Goal: Task Accomplishment & Management: Complete application form

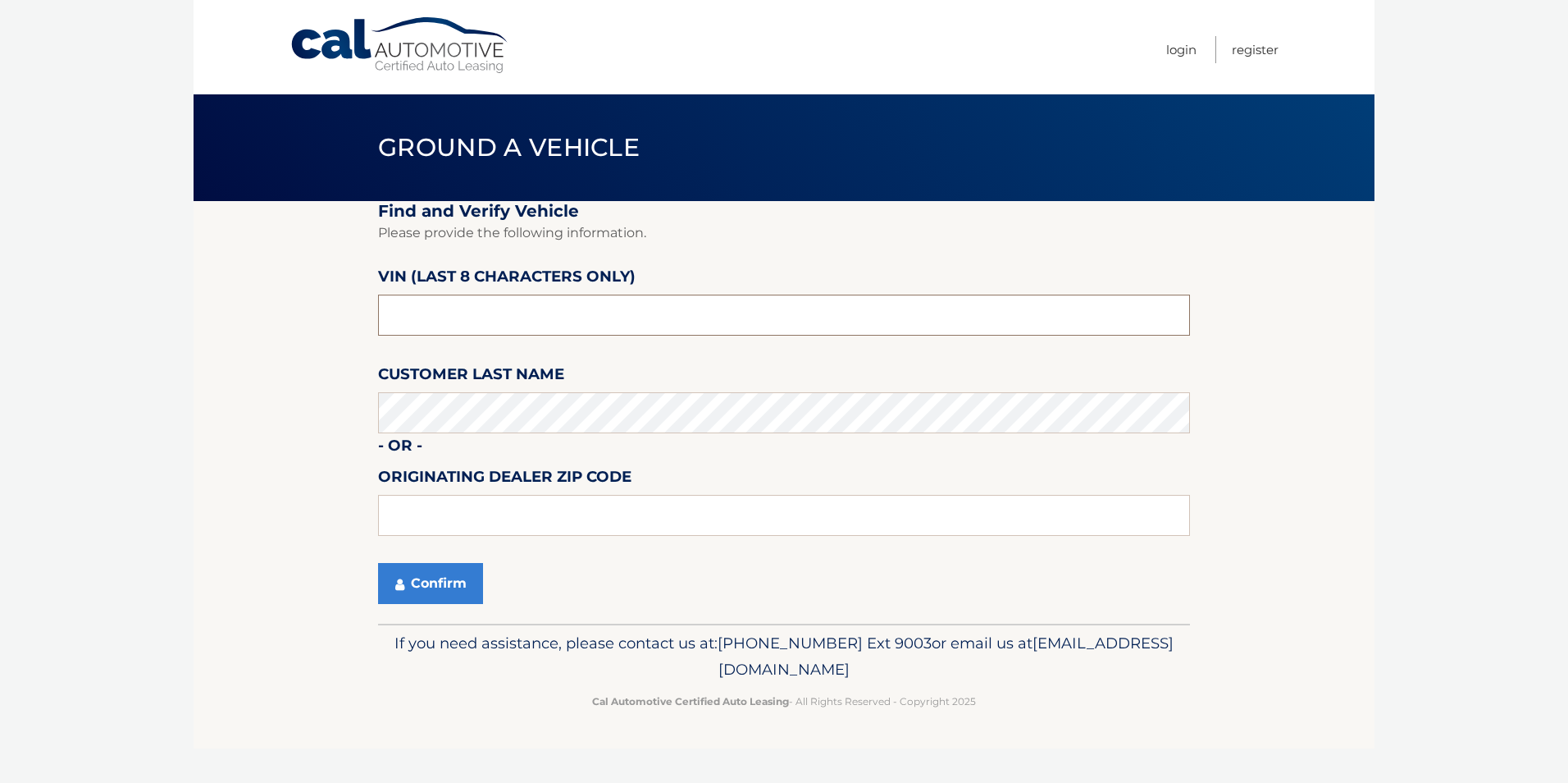
click at [485, 315] on input "text" at bounding box center [784, 314] width 812 height 41
type input "NH658856"
click at [435, 576] on button "Confirm" at bounding box center [431, 583] width 105 height 41
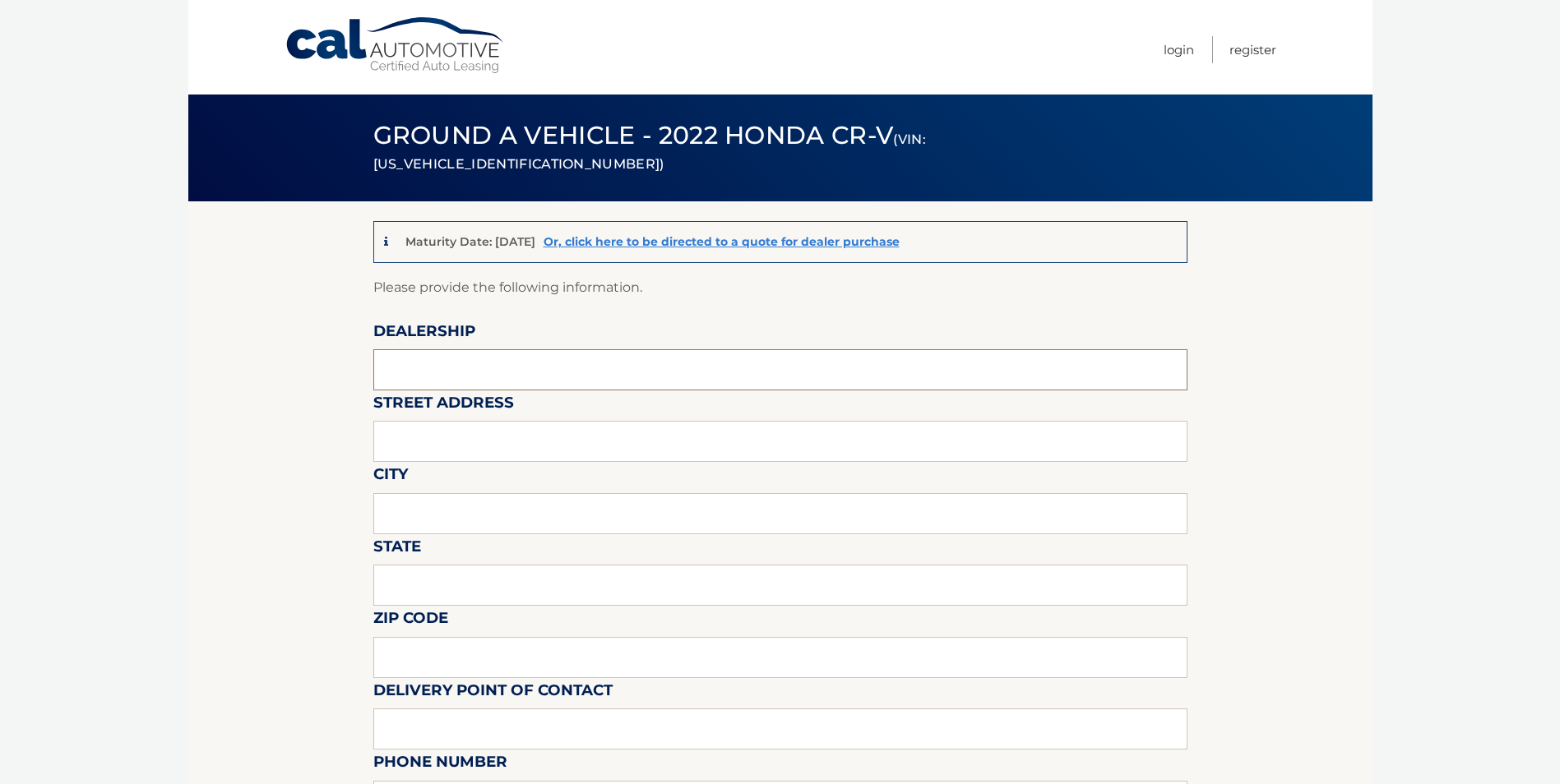
click at [434, 368] on input "text" at bounding box center [780, 370] width 814 height 41
type input "FREEHOLD HYUNDAI"
type input "4065 US 9"
type input "FREEHOLD"
type input "NEW JERSEY"
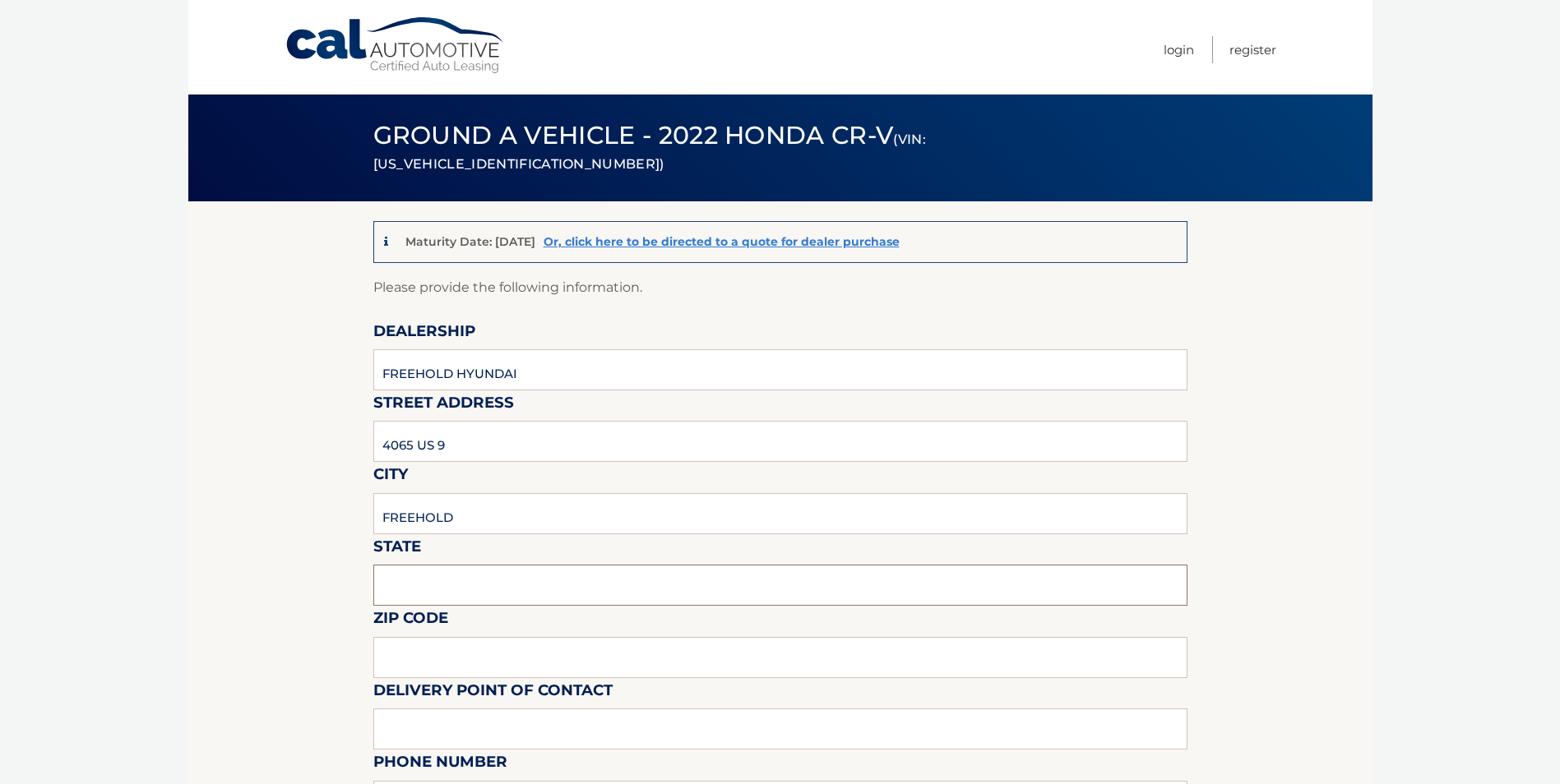
type input "07728"
type input "MIKE MACKEY"
type input "7326160589"
type input "MMACKEY@FREEHOLDHYUNDAI.COM"
type input "DAN NELSON"
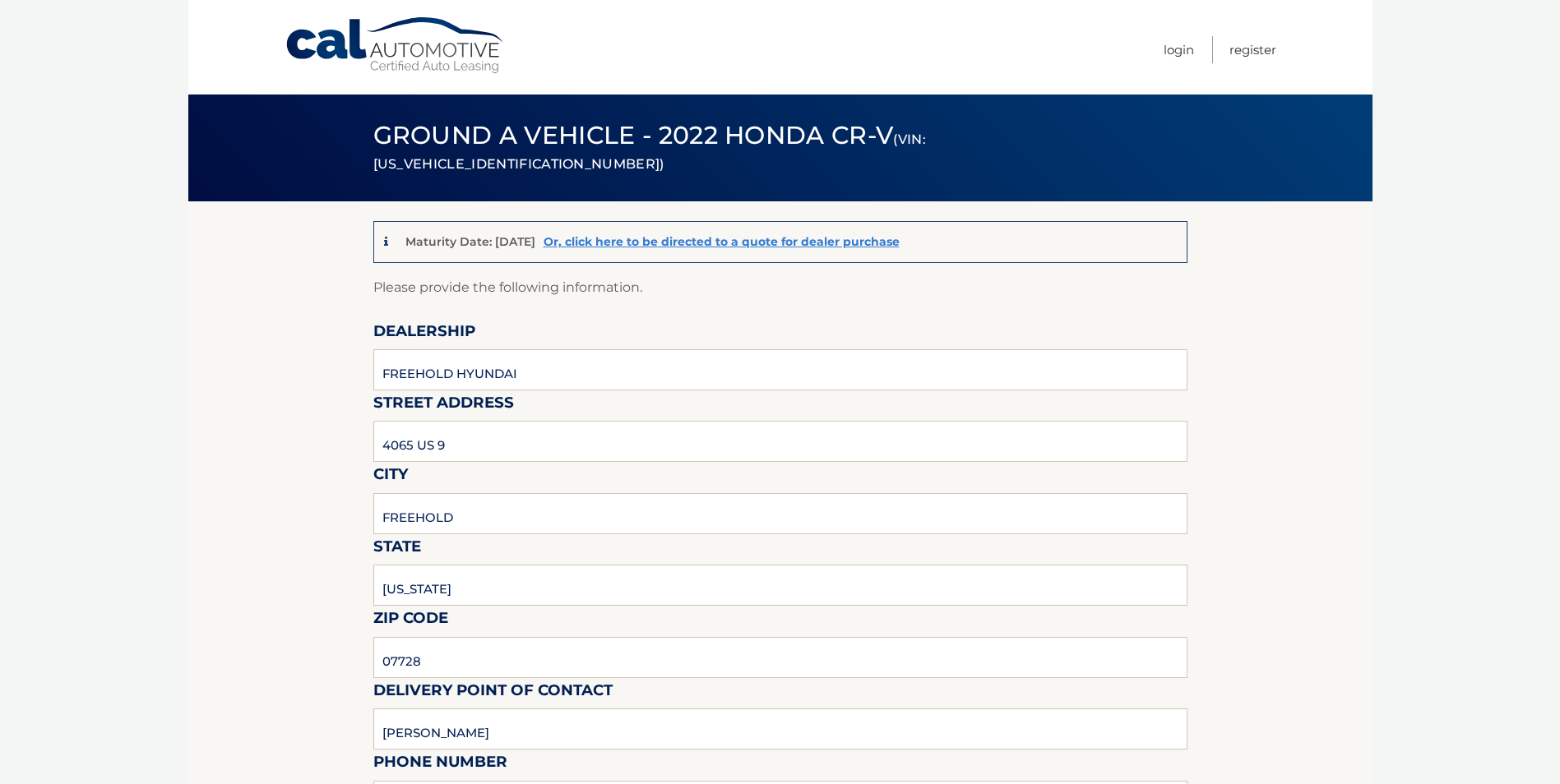
type input "9088390905"
type input "DNELSON@FREEHOLDHYUNDAI.COM"
type input "PICKUP MONDAY THRU SATURDAY 9AM TO 6PM."
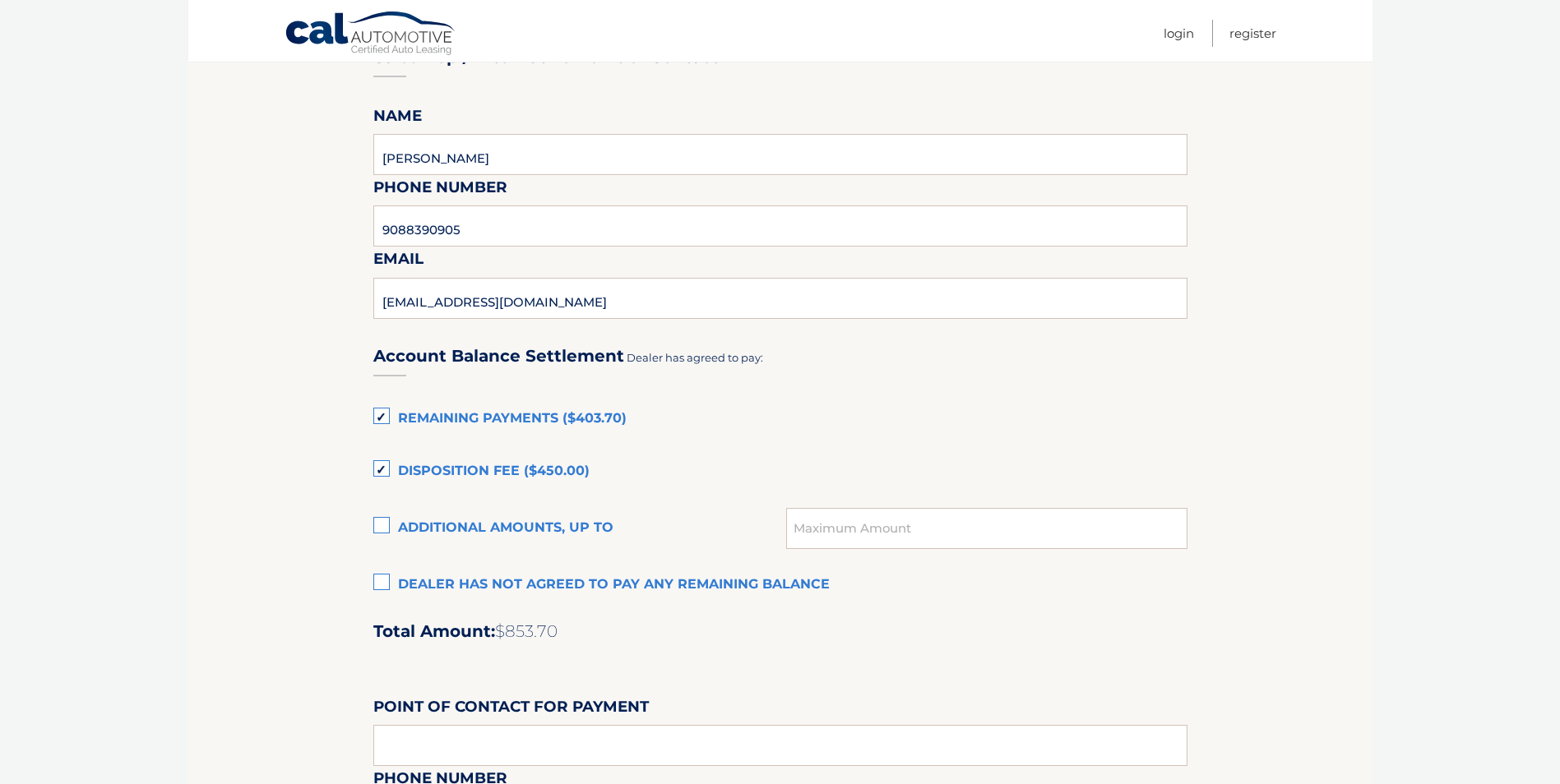
scroll to position [986, 0]
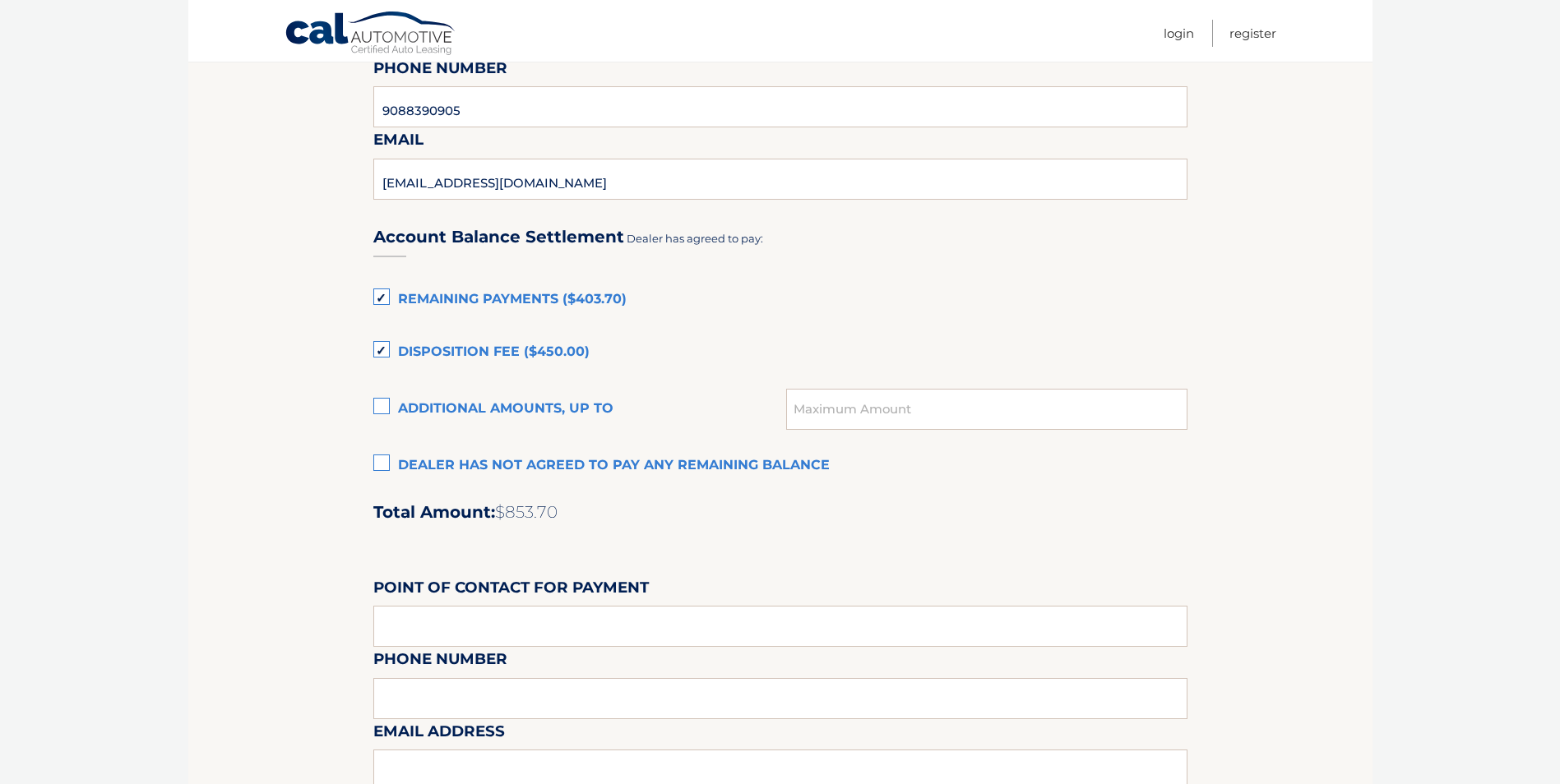
click at [383, 463] on label "Dealer has not agreed to pay any remaining balance" at bounding box center [780, 465] width 814 height 33
click at [0, 0] on input "Dealer has not agreed to pay any remaining balance" at bounding box center [0, 0] width 0 height 0
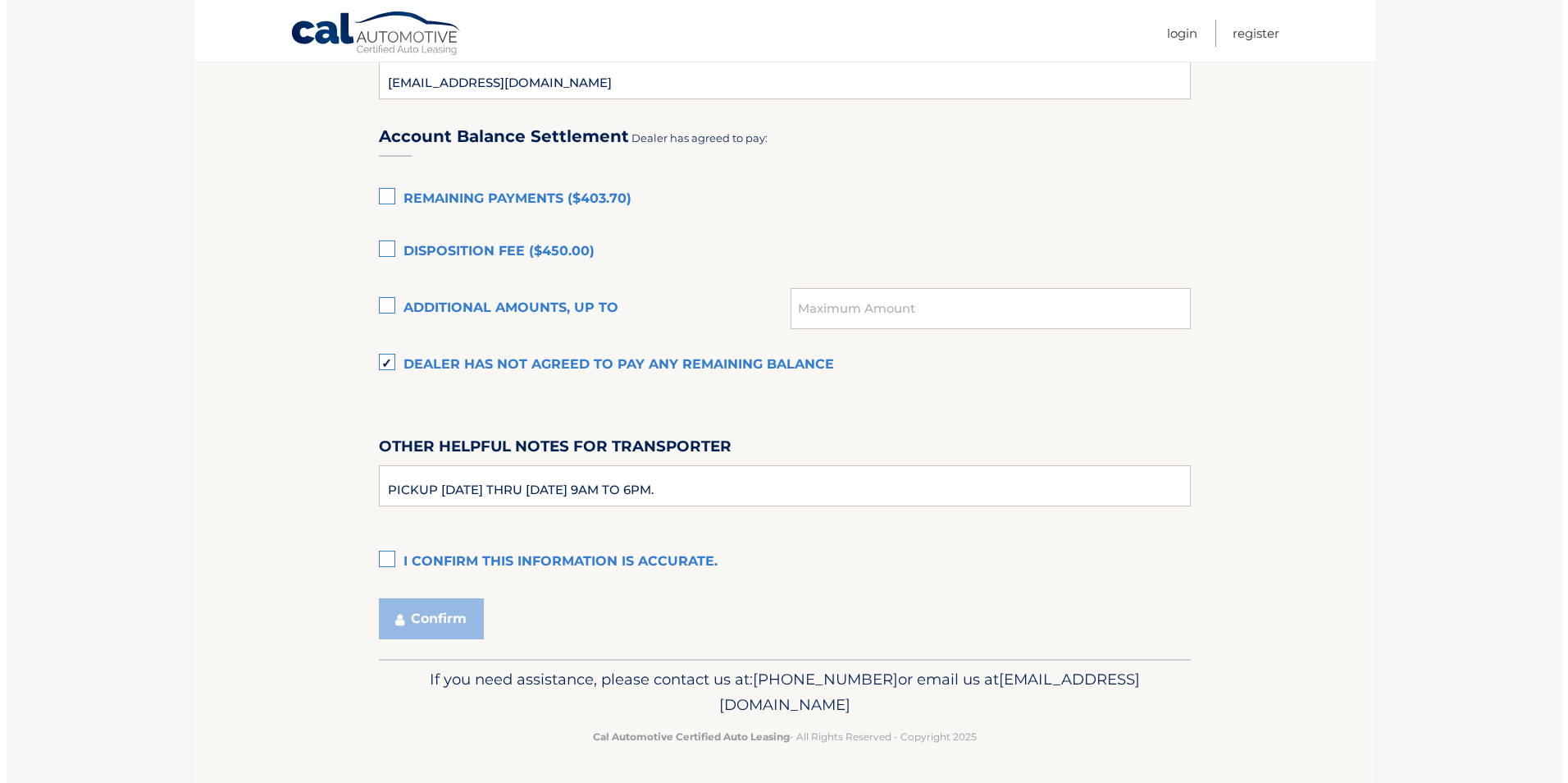
scroll to position [1085, 0]
click at [372, 558] on label "I confirm this information is accurate." at bounding box center [778, 561] width 812 height 33
click at [0, 0] on input "I confirm this information is accurate." at bounding box center [0, 0] width 0 height 0
click at [420, 616] on button "Confirm" at bounding box center [425, 617] width 105 height 41
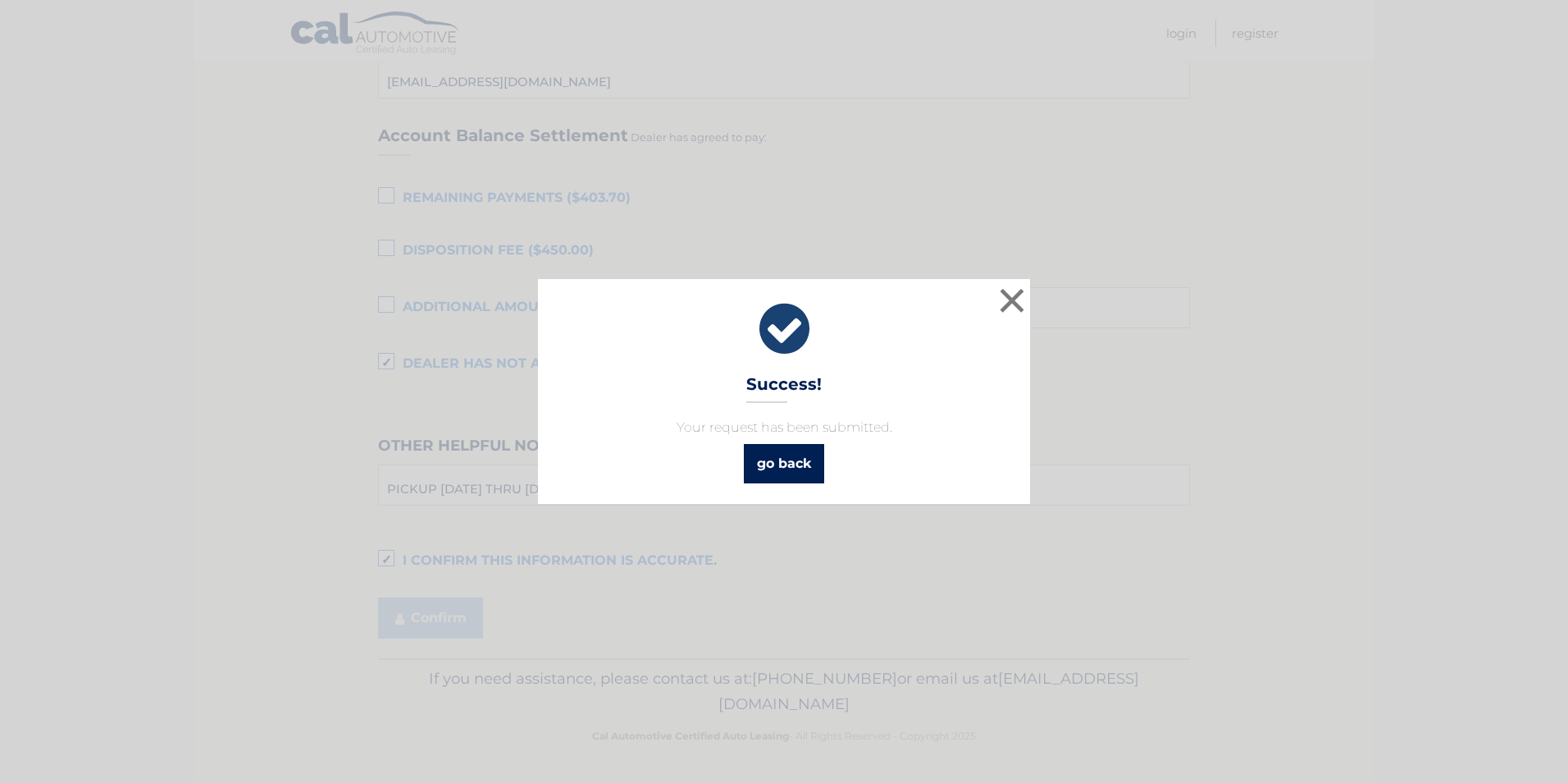
click at [780, 464] on link "go back" at bounding box center [784, 464] width 81 height 40
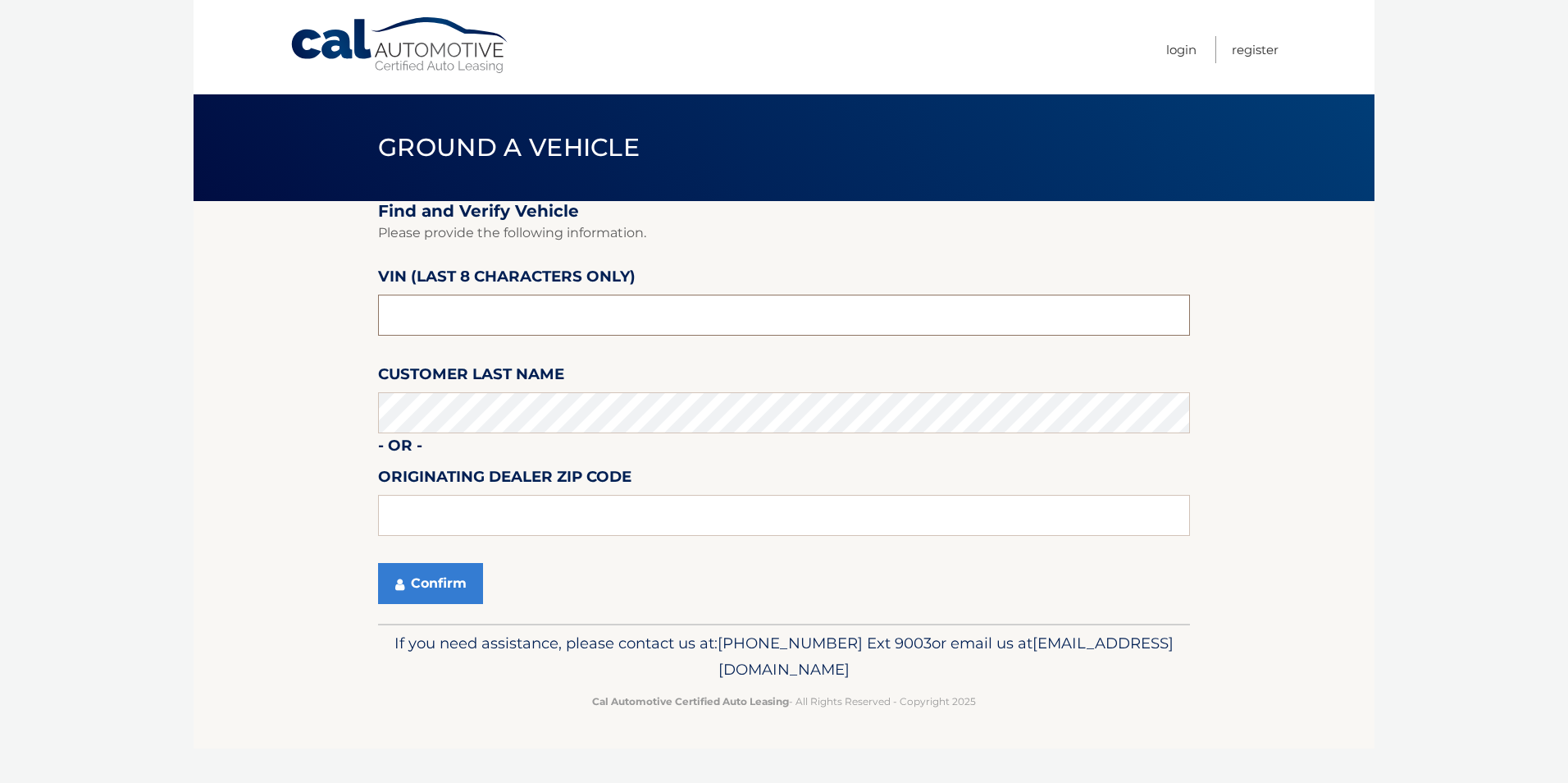
click at [512, 308] on input "text" at bounding box center [784, 314] width 812 height 41
type input "NH143326"
click at [408, 591] on button "Confirm" at bounding box center [431, 583] width 105 height 41
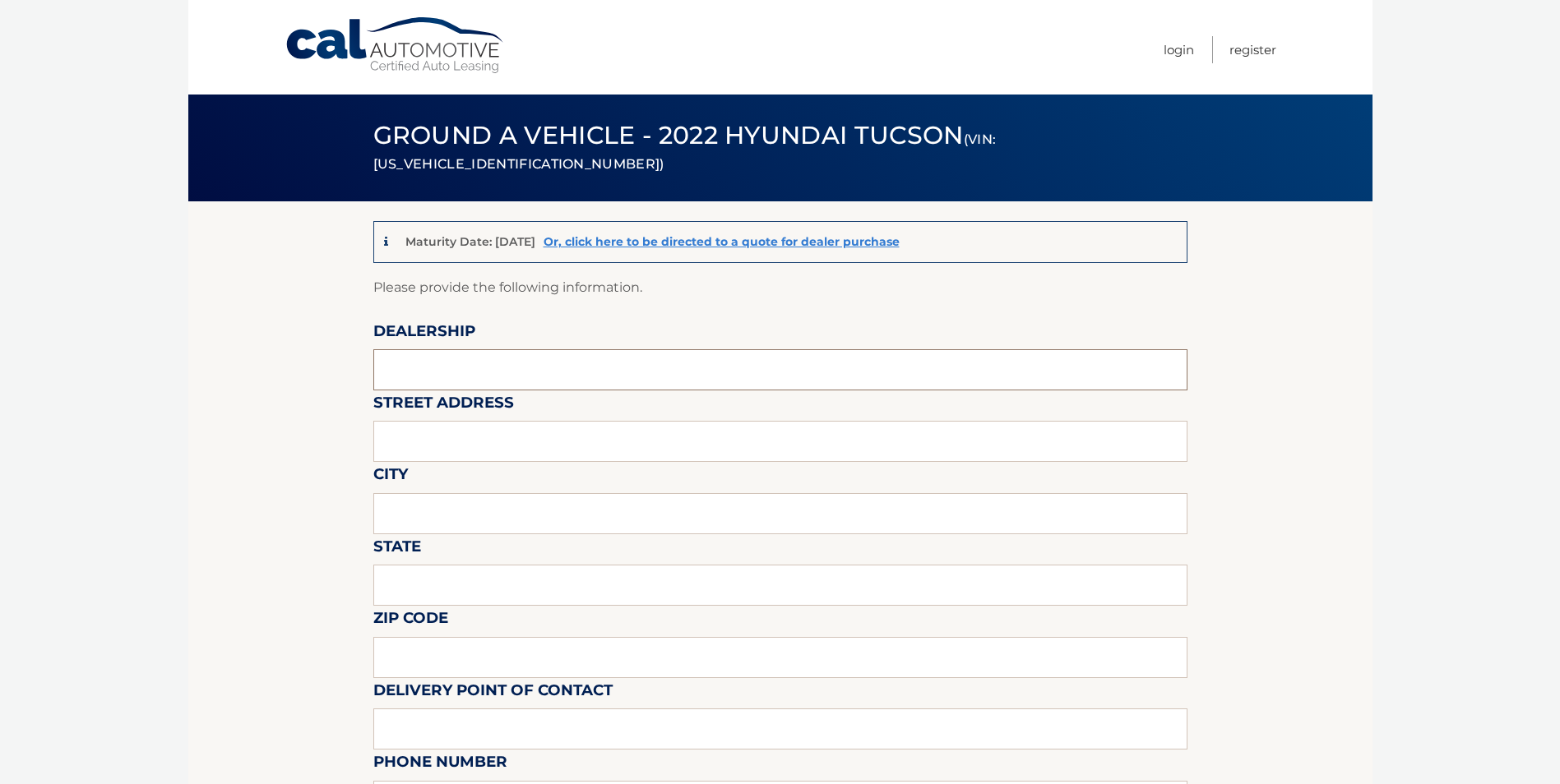
click at [432, 373] on input "text" at bounding box center [780, 370] width 814 height 41
type input "FREEHOLD HYUNDAI"
type input "4065 US 9"
type input "FREEHOLD"
type input "NEW JERSEY"
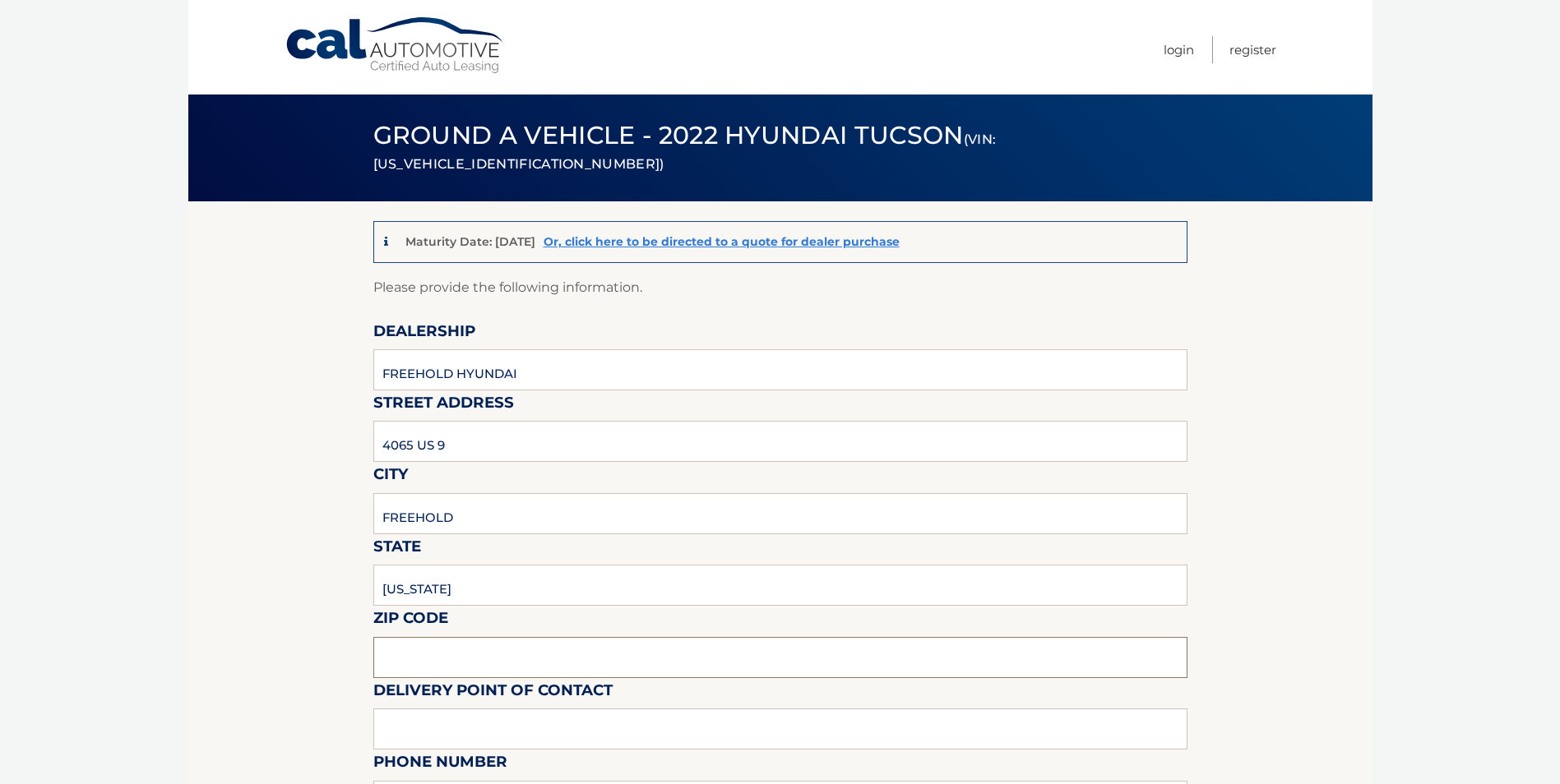
type input "07728"
type input "MIKE MACKEY"
type input "7326160589"
type input "MMACKEY@FREEHOLDHYUNDAI.COM"
type input "DAN NELSON"
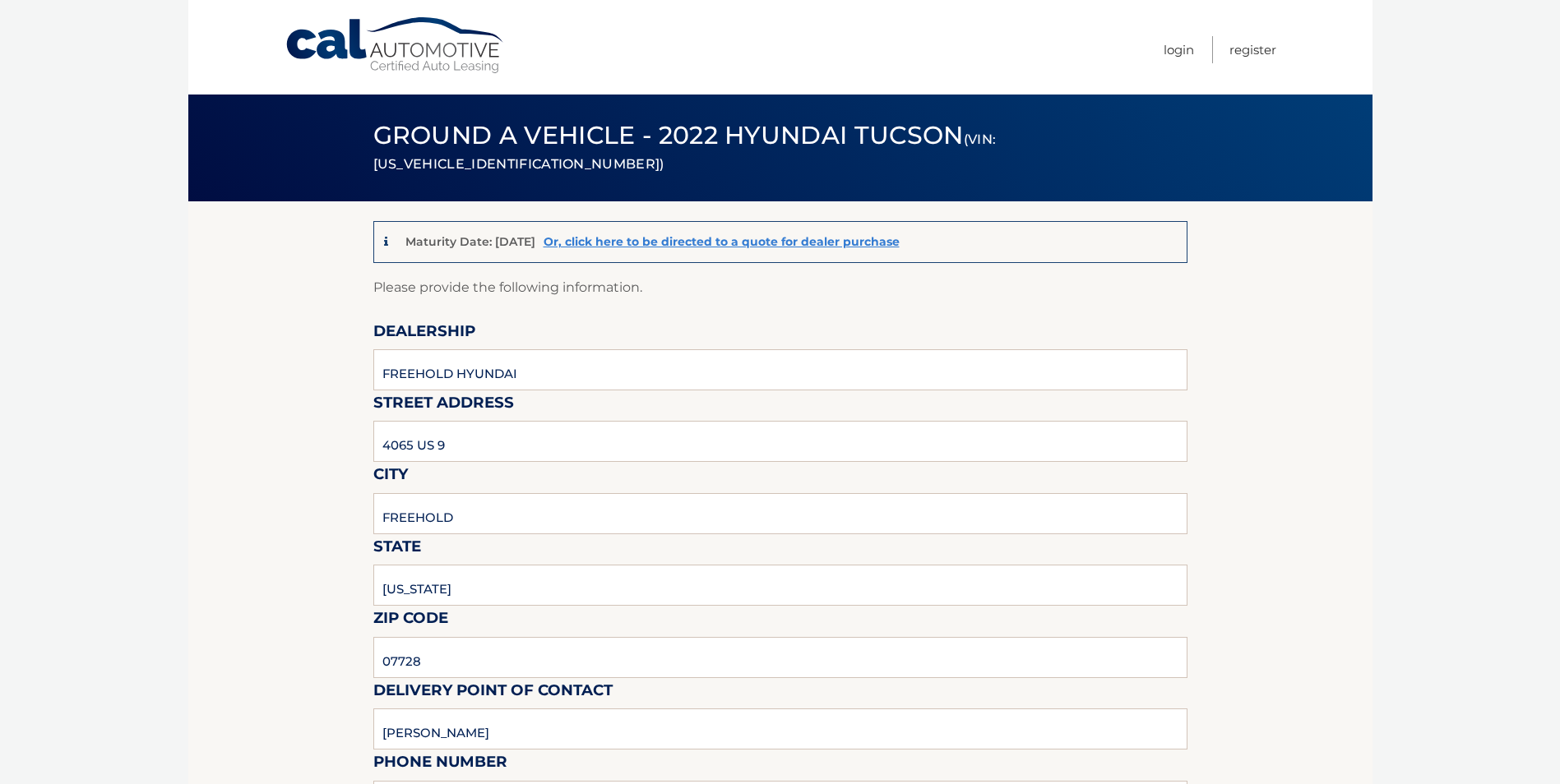
type input "9088390905"
type input "DNELSON@FREEHOLDHYUNDAI.COM"
type input "PICKUP MONDAY THRU SATURDAY 9AM TO 6PM."
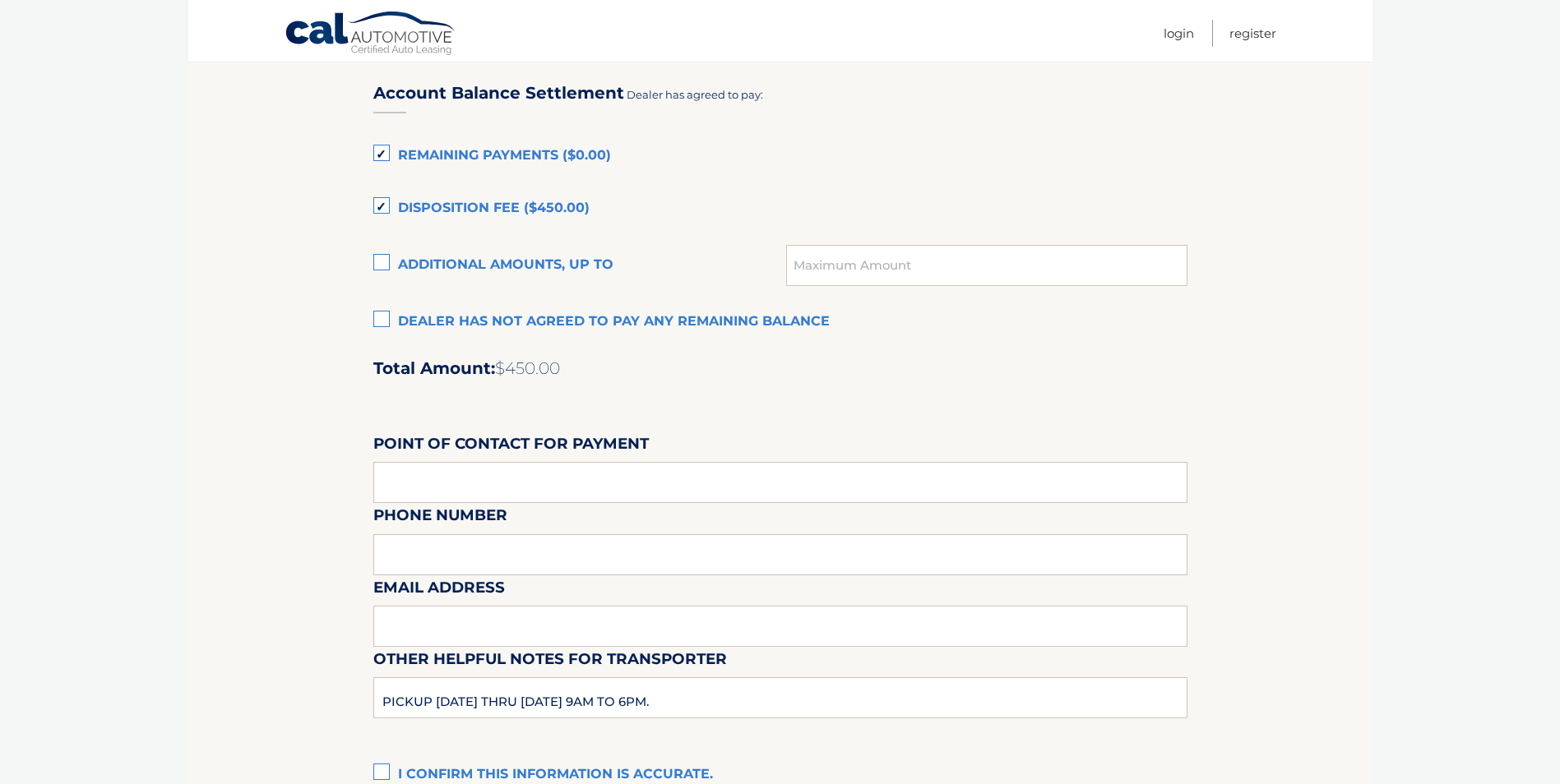
scroll to position [1151, 0]
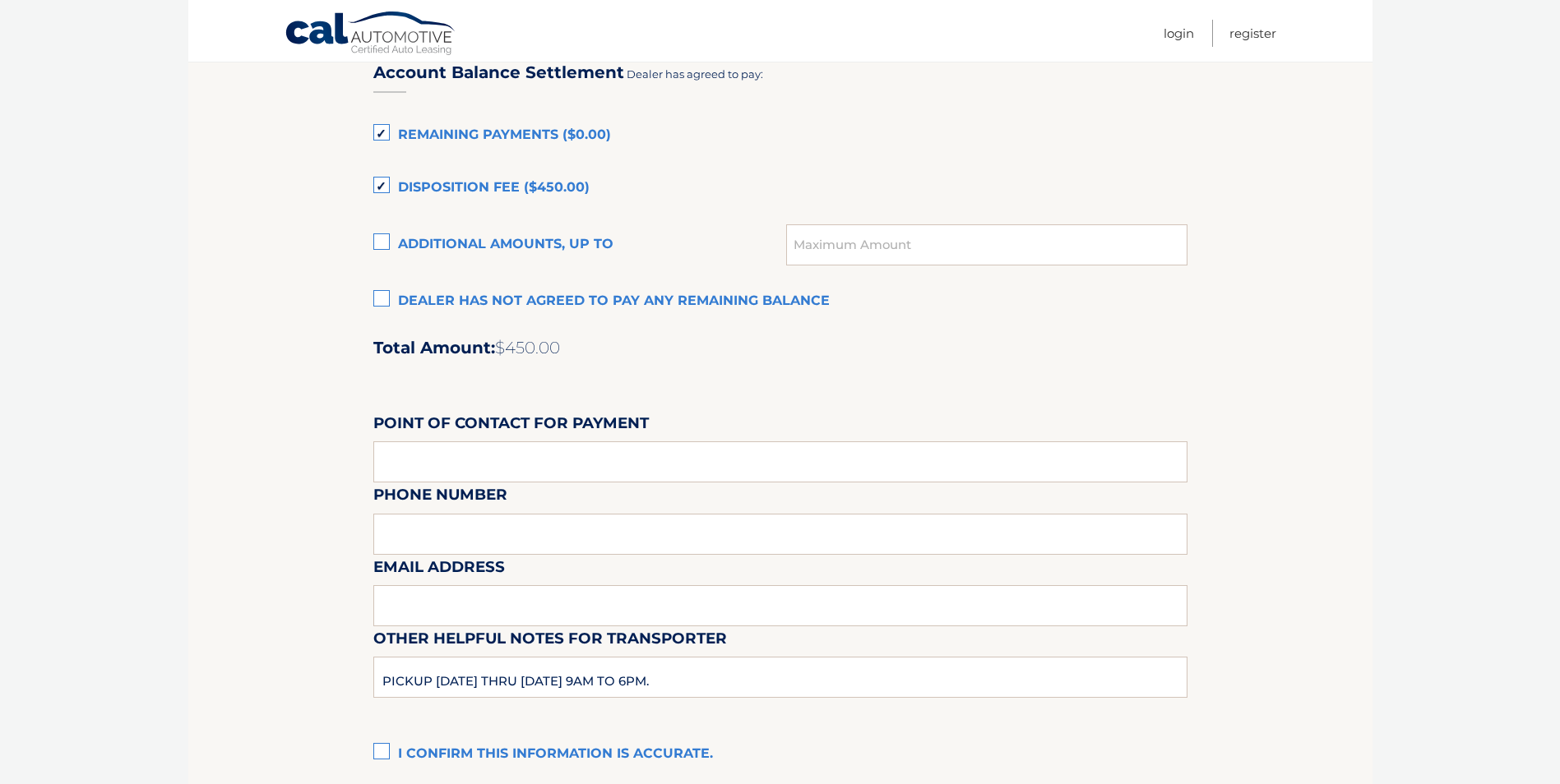
drag, startPoint x: 369, startPoint y: 309, endPoint x: 380, endPoint y: 302, distance: 13.0
click at [381, 302] on label "Dealer has not agreed to pay any remaining balance" at bounding box center [780, 301] width 814 height 33
click at [0, 0] on input "Dealer has not agreed to pay any remaining balance" at bounding box center [0, 0] width 0 height 0
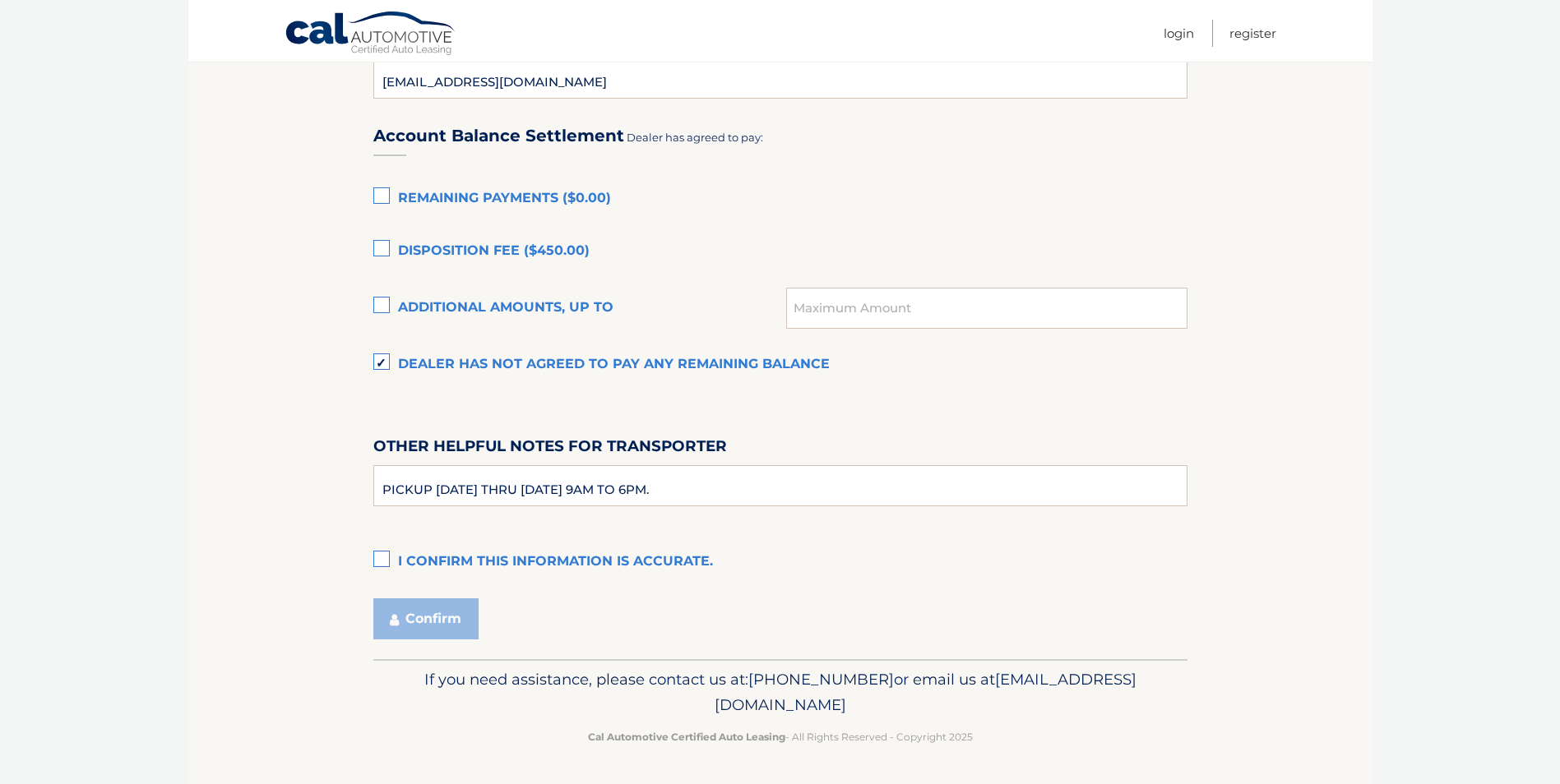
click at [385, 560] on label "I confirm this information is accurate." at bounding box center [780, 562] width 814 height 33
click at [0, 0] on input "I confirm this information is accurate." at bounding box center [0, 0] width 0 height 0
click at [415, 614] on button "Confirm" at bounding box center [426, 618] width 106 height 41
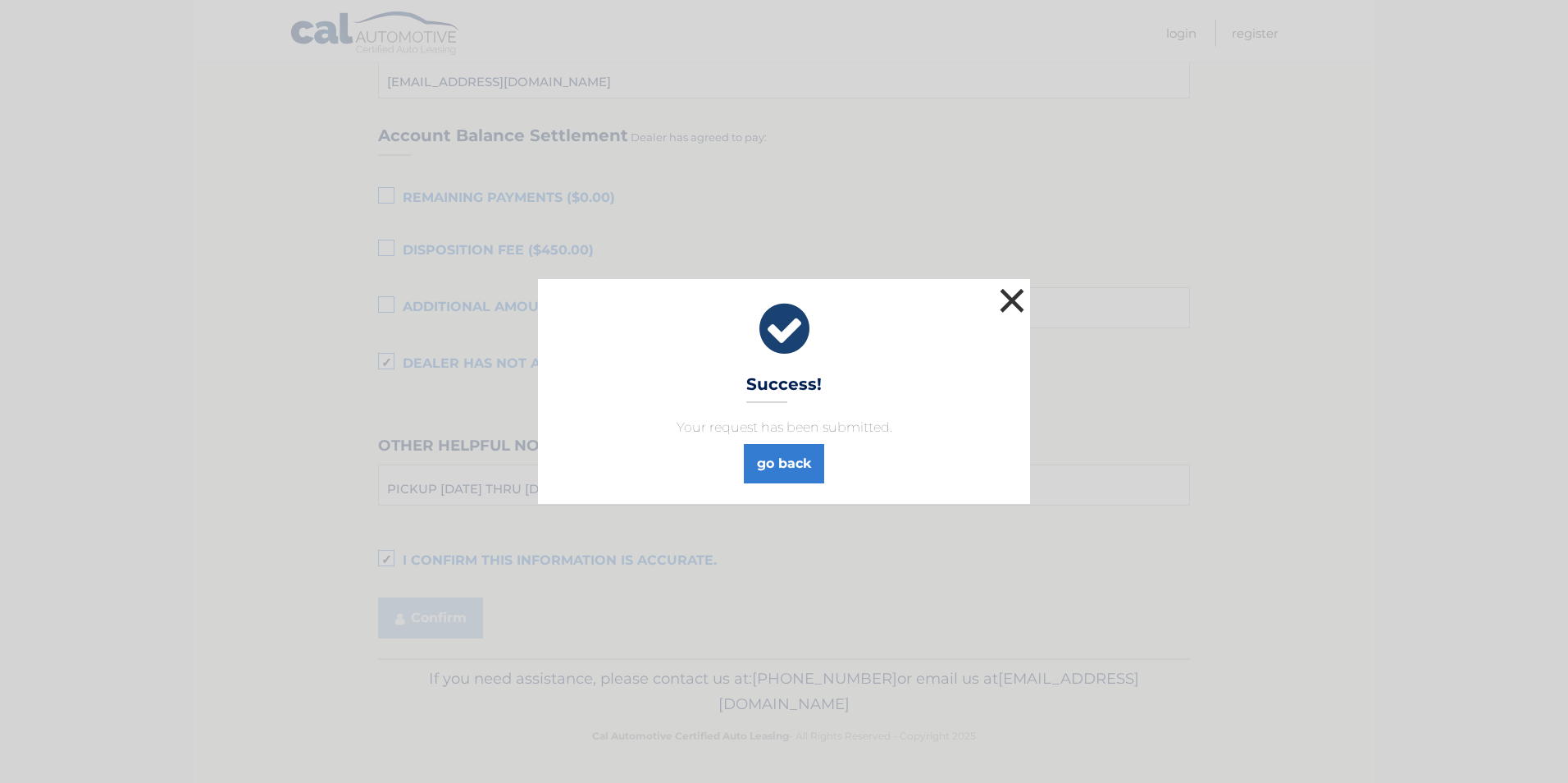
click at [1018, 299] on button "×" at bounding box center [1011, 299] width 33 height 33
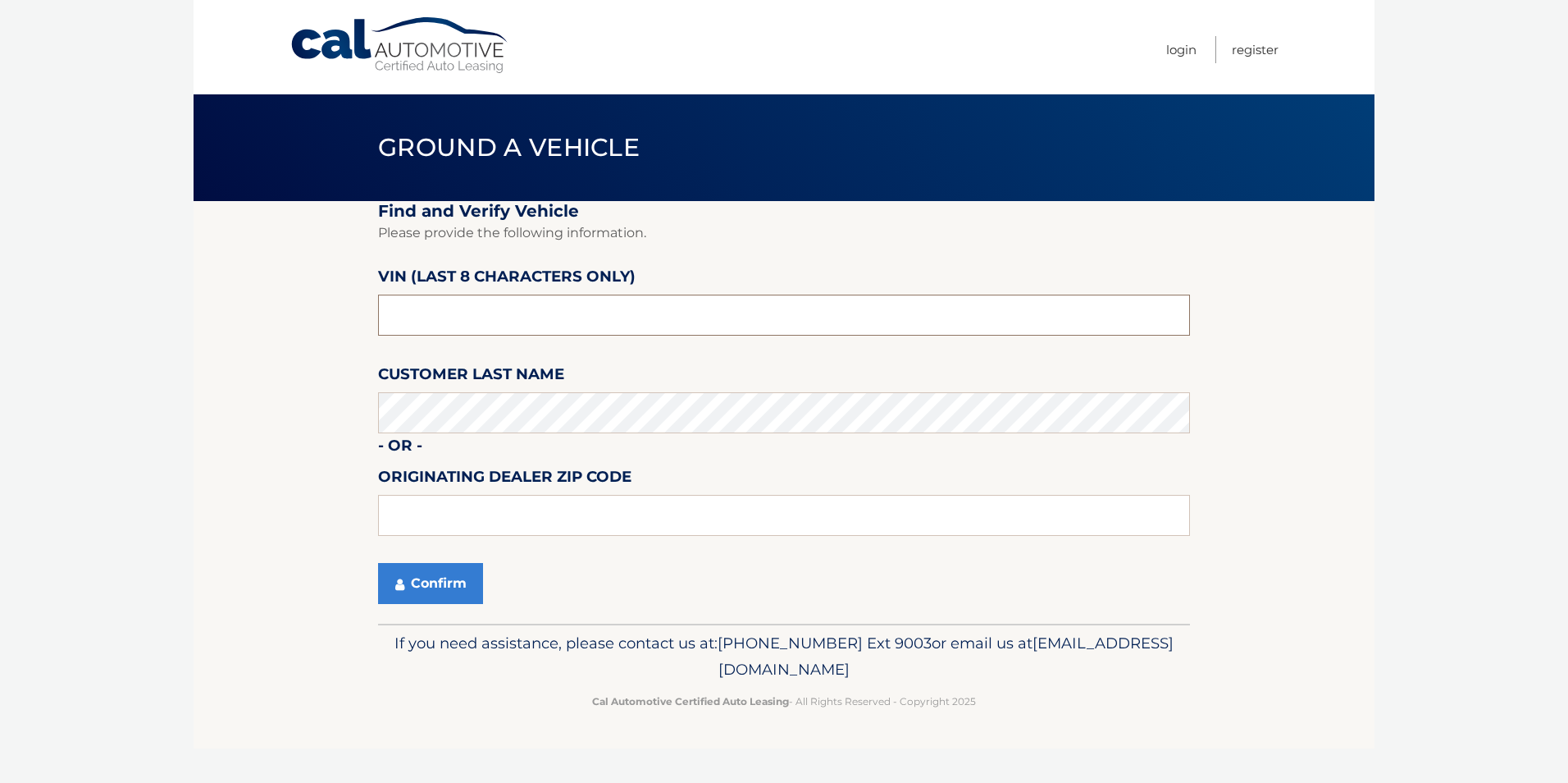
click at [817, 319] on input "text" at bounding box center [784, 314] width 812 height 41
type input "PH105684"
click at [419, 580] on button "Confirm" at bounding box center [431, 583] width 105 height 41
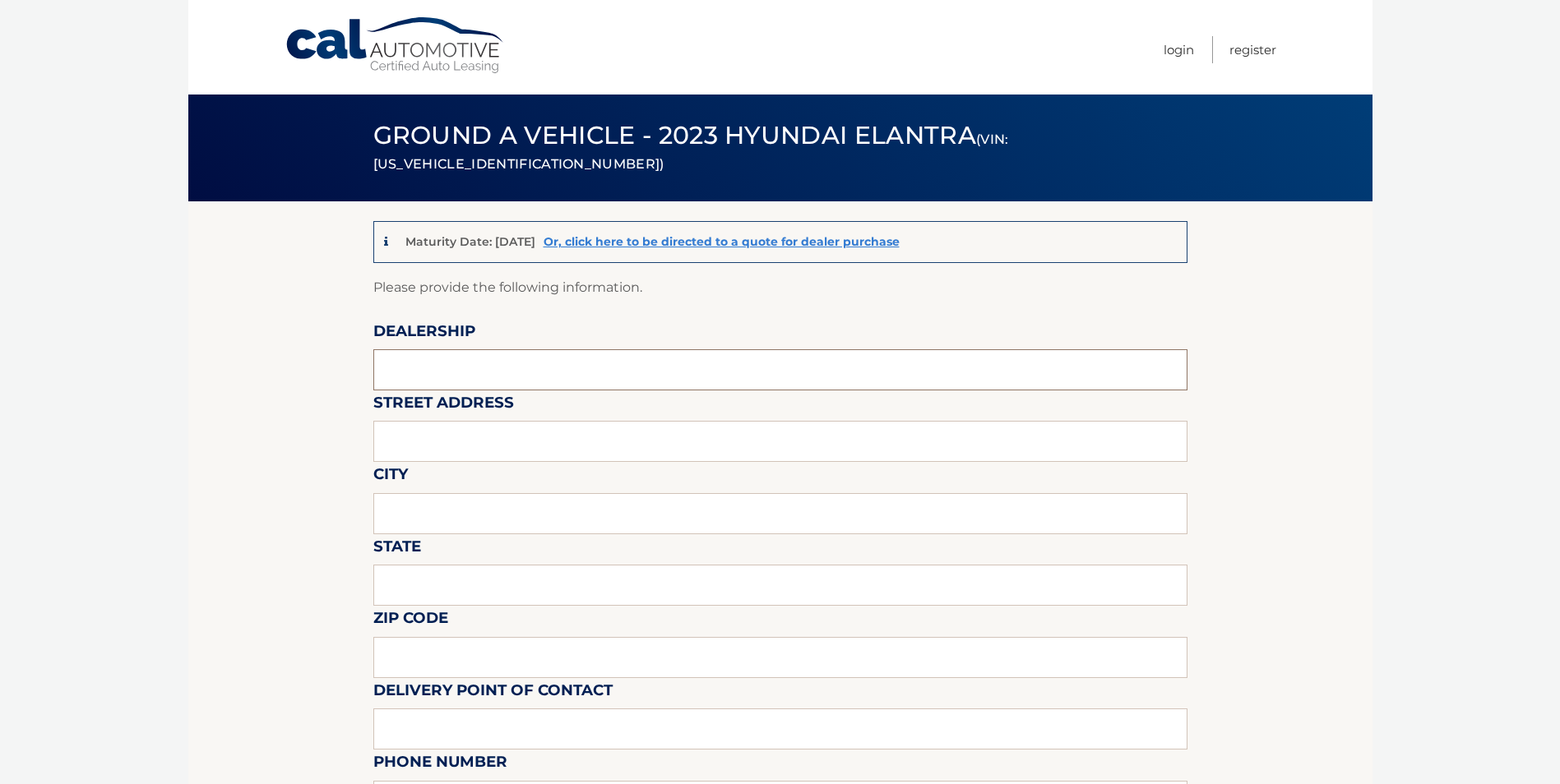
click at [435, 378] on input "text" at bounding box center [780, 370] width 814 height 41
type input "FREEHOLD HYUNDAI"
type input "4065 US 9"
type input "FREEHOLD"
type input "NEW JERSEY"
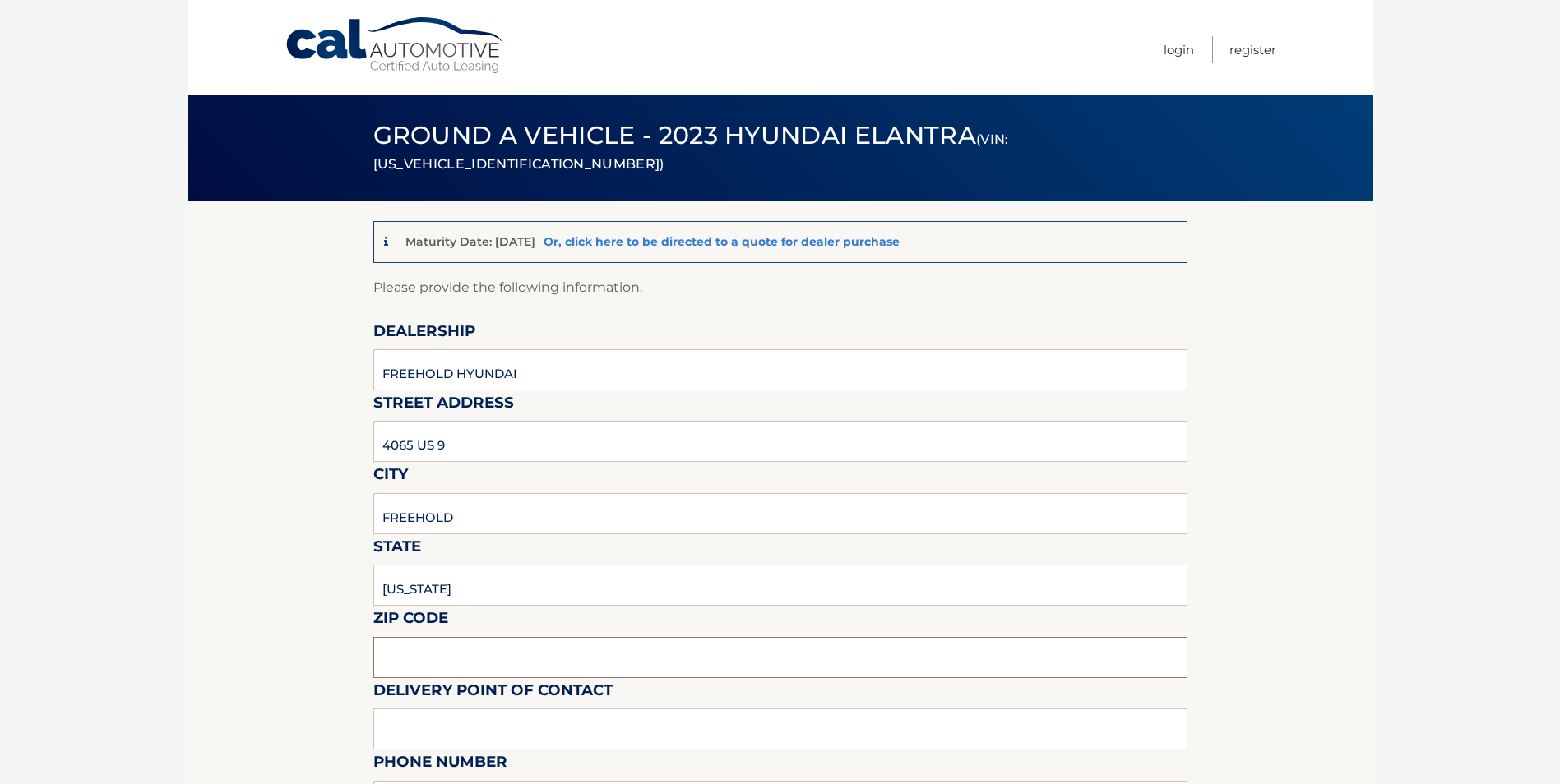
type input "07728"
type input "MIKE MACKEY"
type input "7326160589"
type input "MMACKEY@FREEHOLDHYUNDAI.COM"
type input "DAN NELSON"
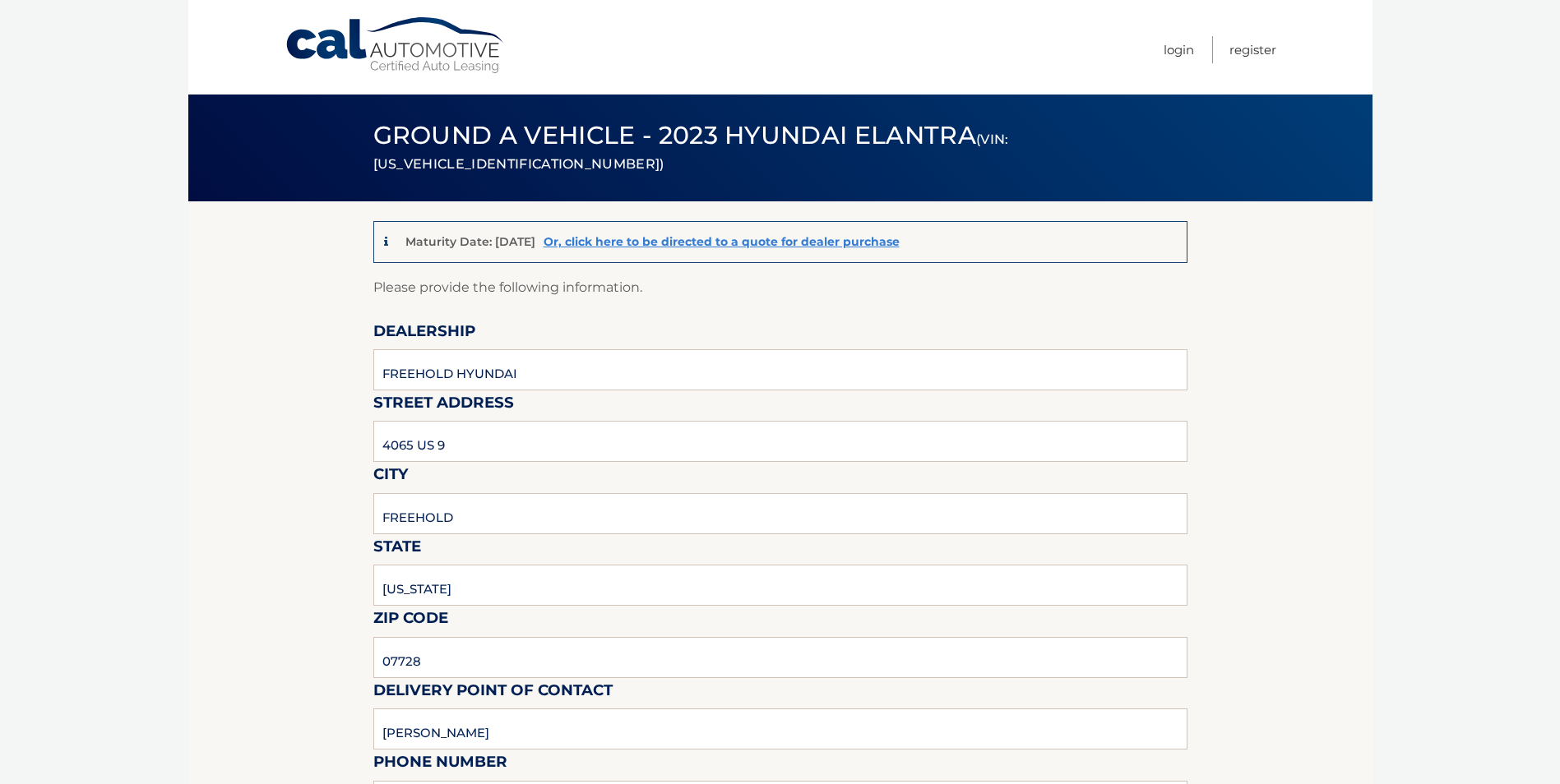
type input "9088390905"
type input "DNELSON@FREEHOLDHYUNDAI.COM"
type input "PICKUP MONDAY THRU SATURDAY 9AM TO 6PM."
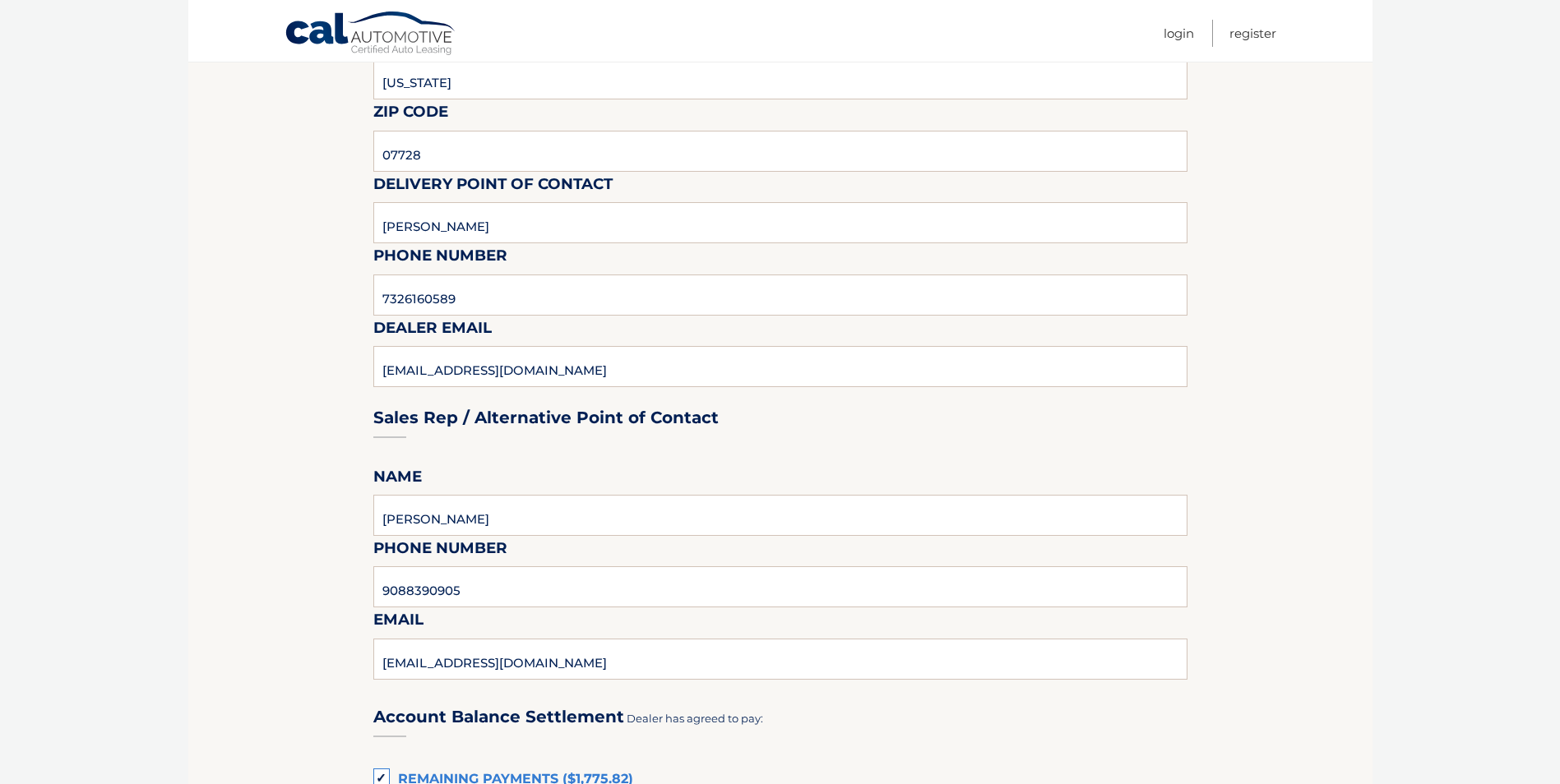
scroll to position [904, 0]
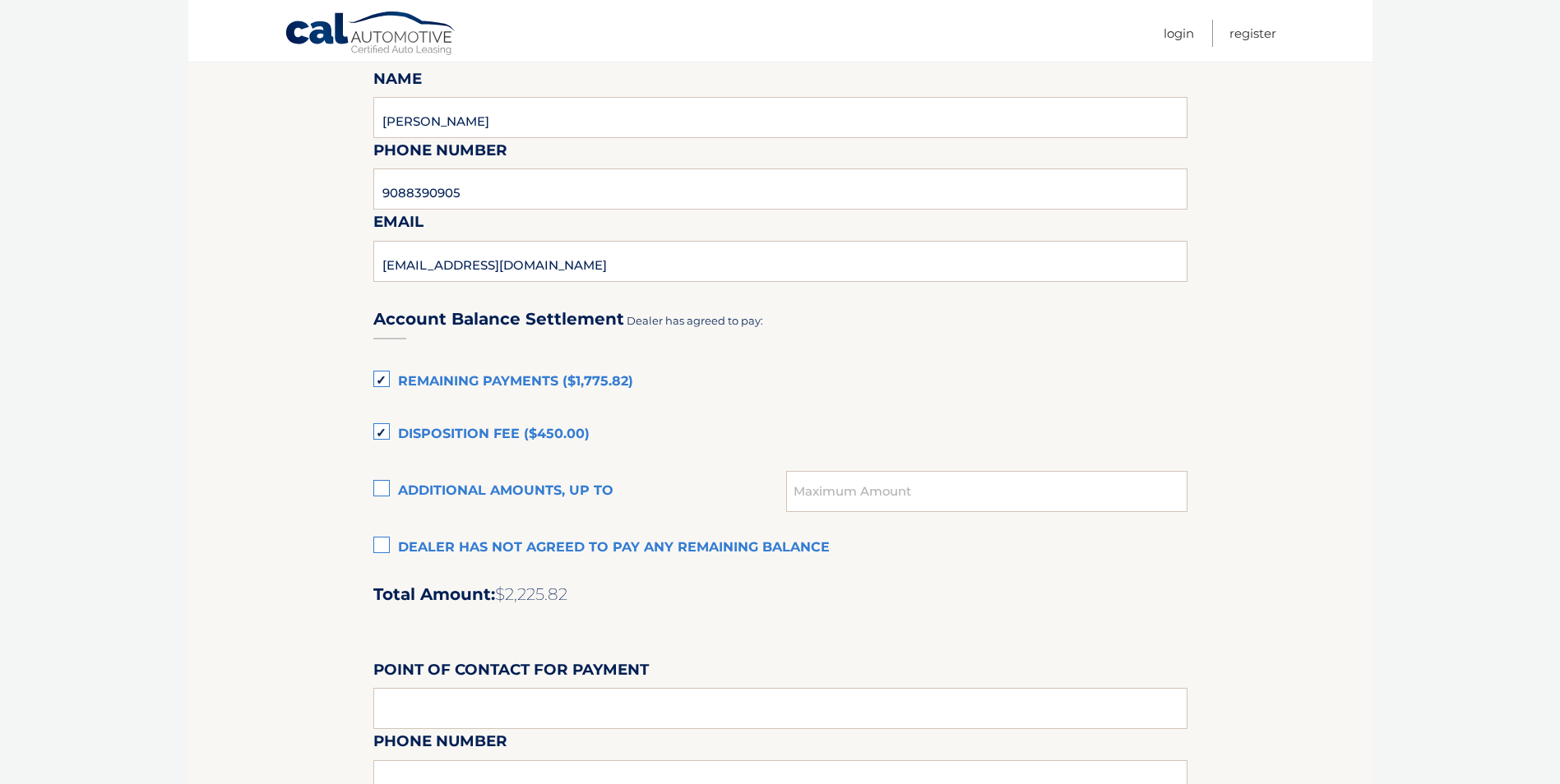
click at [375, 543] on label "Dealer has not agreed to pay any remaining balance" at bounding box center [780, 548] width 814 height 33
click at [0, 0] on input "Dealer has not agreed to pay any remaining balance" at bounding box center [0, 0] width 0 height 0
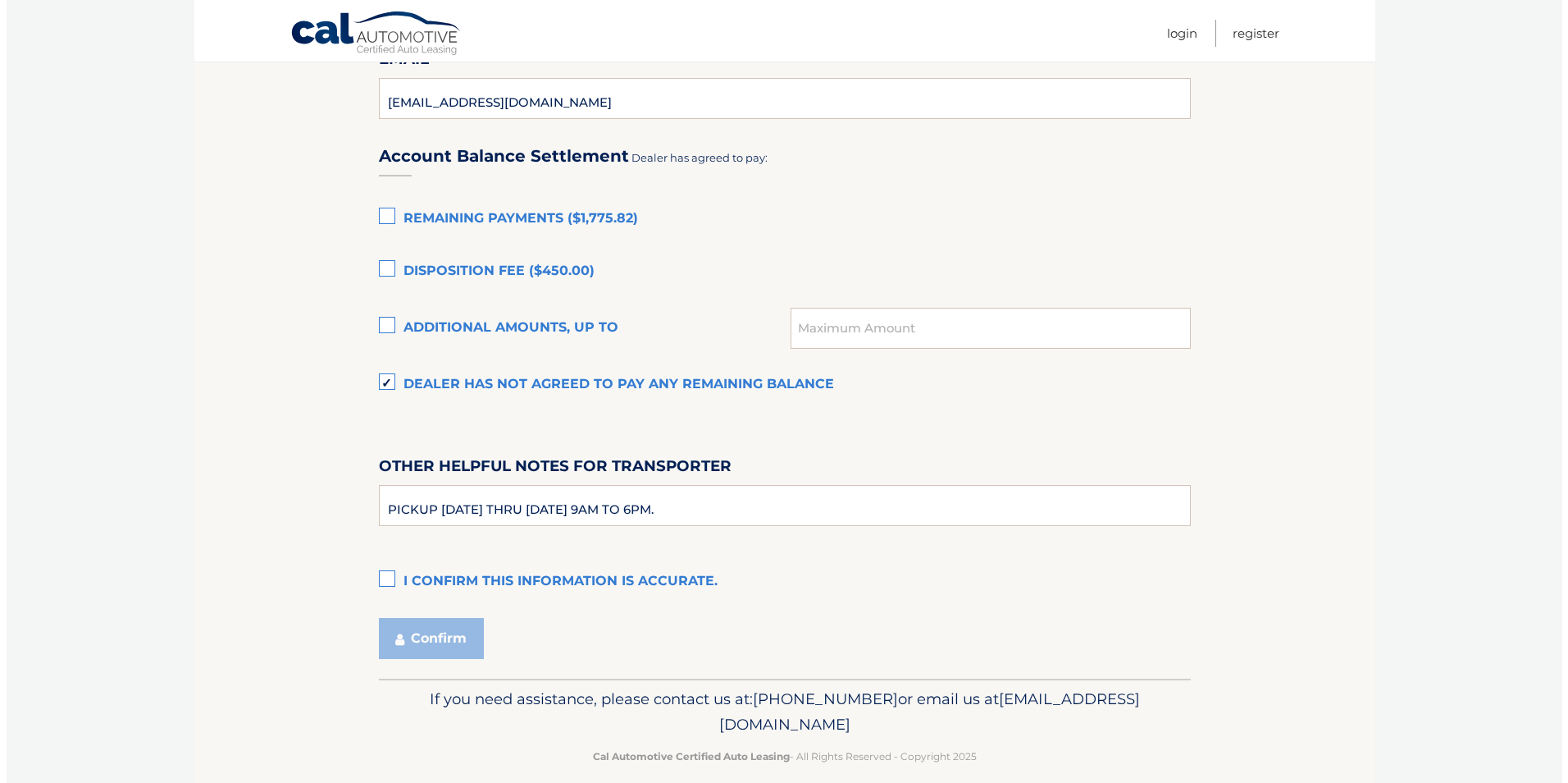
scroll to position [1067, 0]
click at [379, 571] on label "I confirm this information is accurate." at bounding box center [778, 580] width 812 height 33
click at [0, 0] on input "I confirm this information is accurate." at bounding box center [0, 0] width 0 height 0
click at [409, 632] on button "Confirm" at bounding box center [425, 636] width 105 height 41
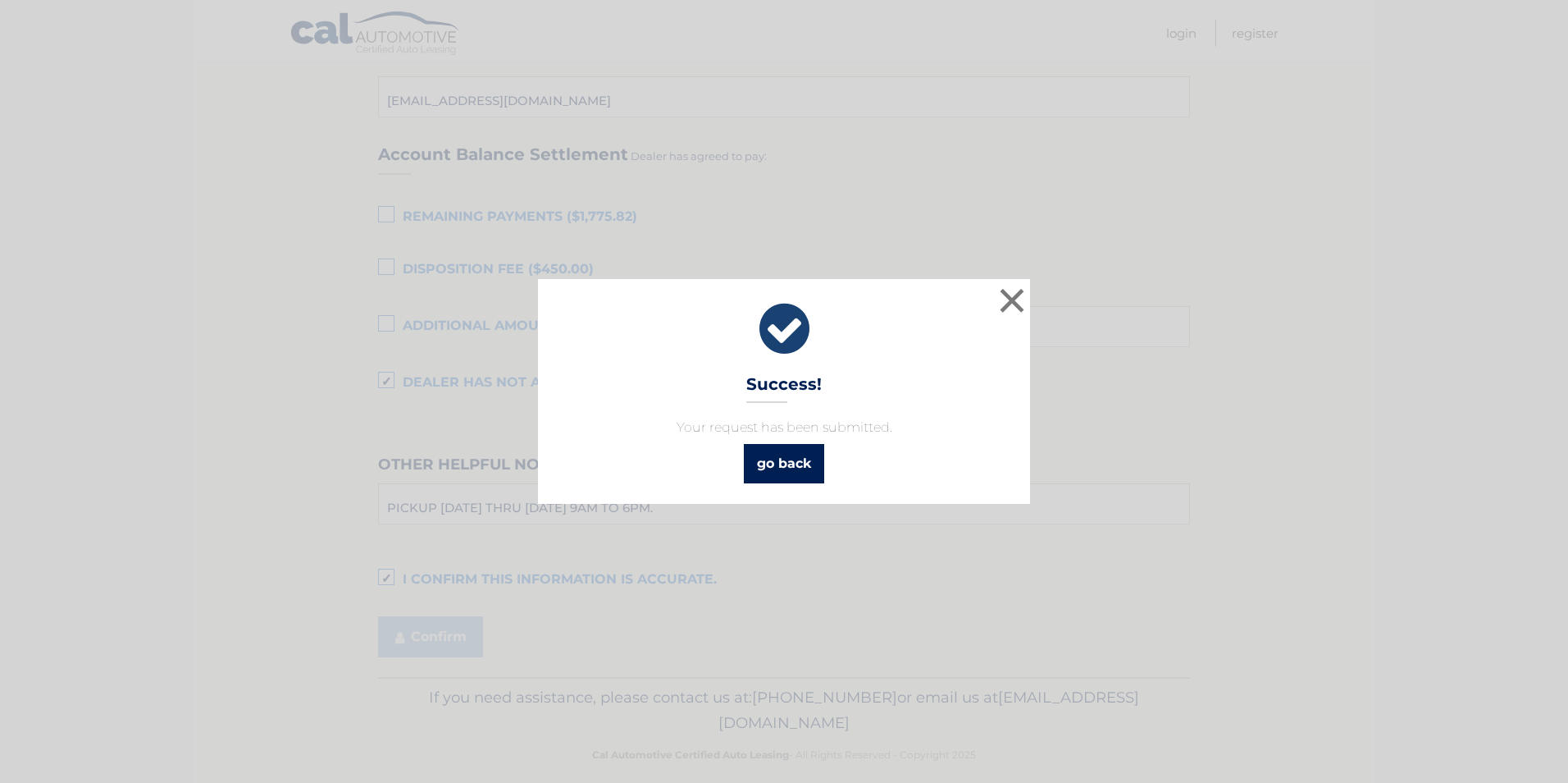
click at [815, 451] on link "go back" at bounding box center [784, 464] width 81 height 40
